Goal: Task Accomplishment & Management: Use online tool/utility

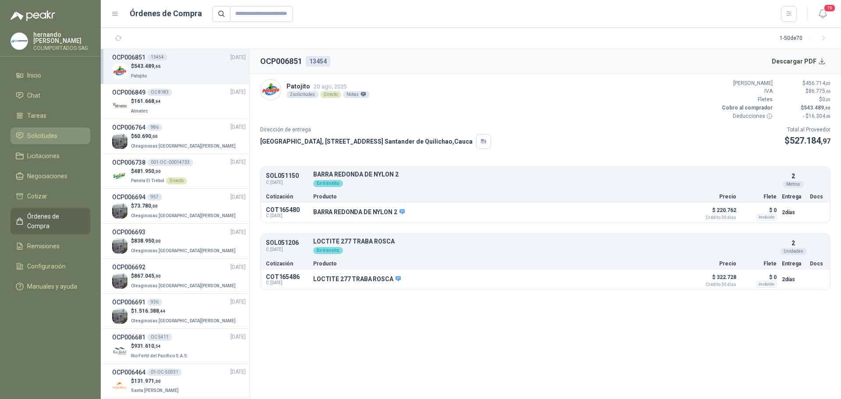
click at [42, 132] on span "Solicitudes" at bounding box center [42, 136] width 30 height 10
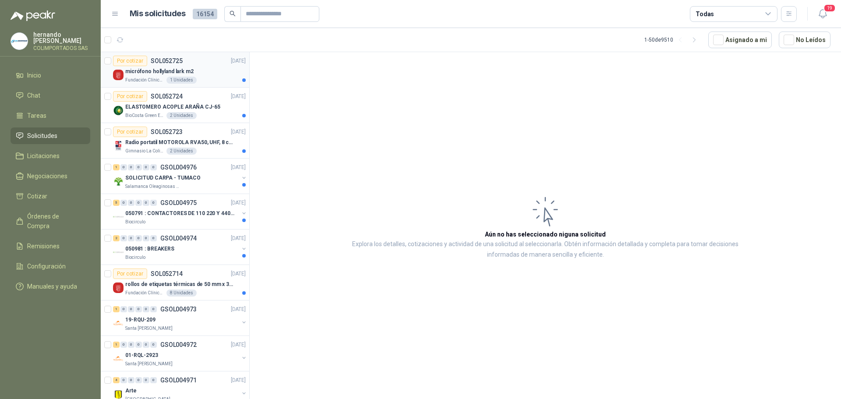
click at [204, 74] on div "micrófono hollyland lark m2" at bounding box center [185, 71] width 121 height 11
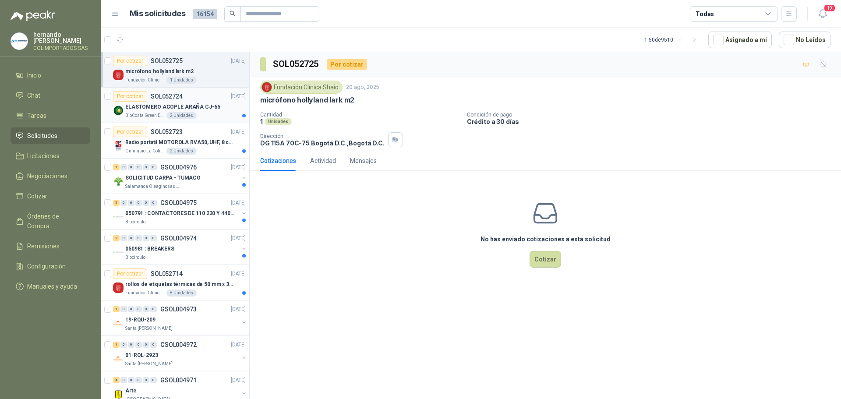
click at [209, 113] on div "BioCosta Green Energy S.A.S 2 Unidades" at bounding box center [185, 115] width 121 height 7
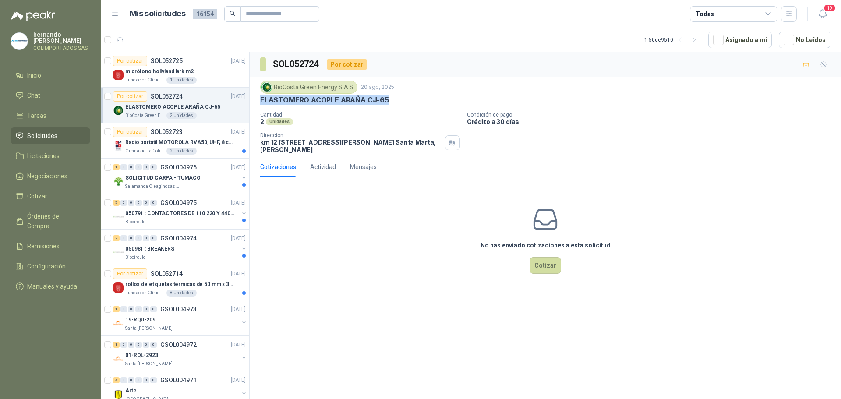
drag, startPoint x: 261, startPoint y: 98, endPoint x: 387, endPoint y: 102, distance: 126.3
click at [387, 102] on p "ELASTOMERO ACOPLE ARAÑA CJ-65" at bounding box center [324, 100] width 129 height 9
copy p "ELASTOMERO ACOPLE ARAÑA CJ-65"
click at [325, 214] on div "No has enviado cotizaciones a esta solicitud Cotizar" at bounding box center [546, 240] width 592 height 112
